Goal: Information Seeking & Learning: Learn about a topic

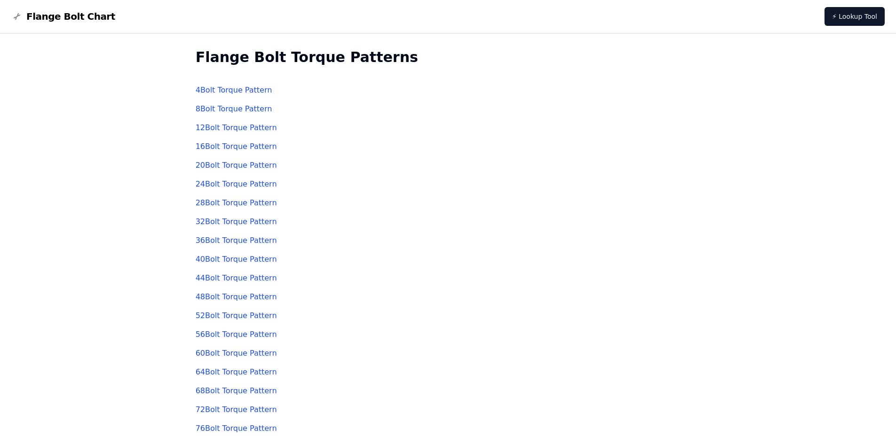
click at [216, 333] on link "56 Bolt Torque Pattern" at bounding box center [236, 334] width 81 height 9
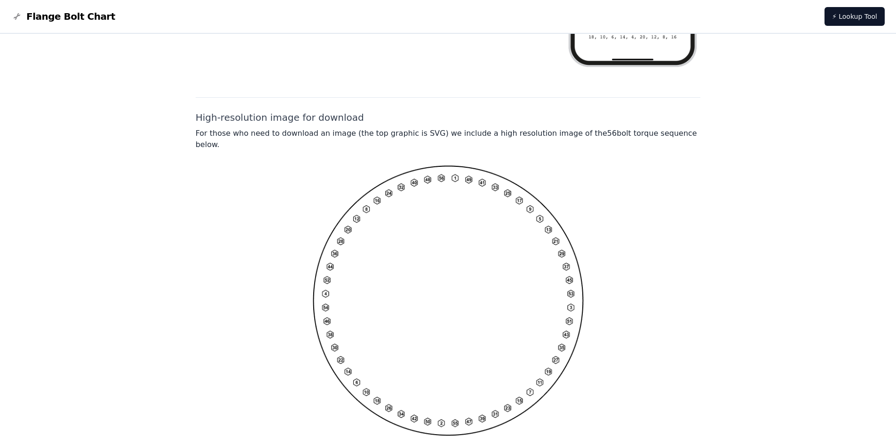
scroll to position [681, 0]
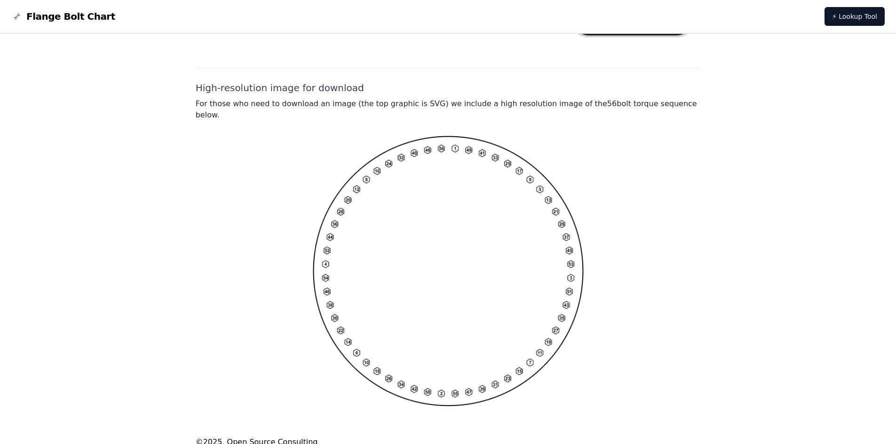
drag, startPoint x: 753, startPoint y: 274, endPoint x: 619, endPoint y: 276, distance: 134.1
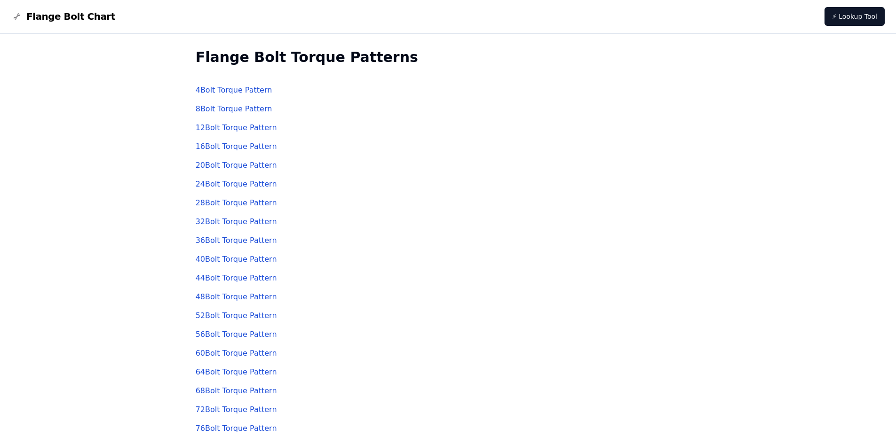
click at [383, 301] on div "48 Bolt Torque Pattern" at bounding box center [448, 297] width 505 height 19
click at [214, 333] on link "56 Bolt Torque Pattern" at bounding box center [236, 334] width 81 height 9
